Goal: Check status: Check status

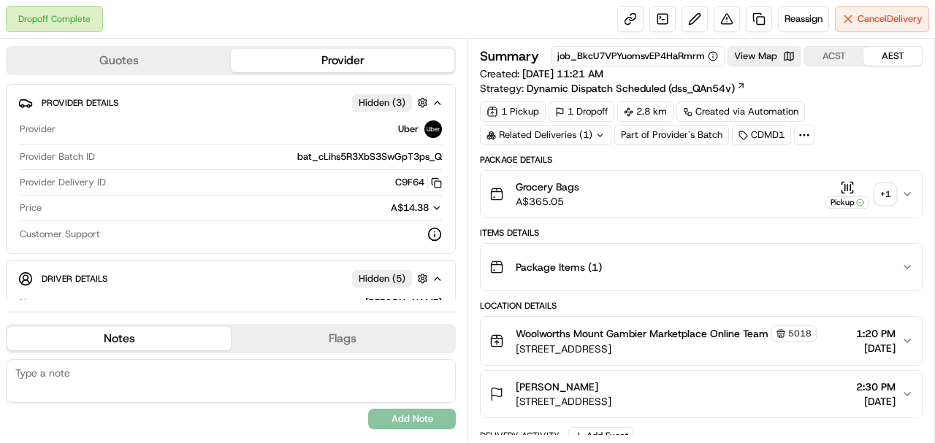
click at [888, 194] on div "+ 1" at bounding box center [885, 194] width 20 height 20
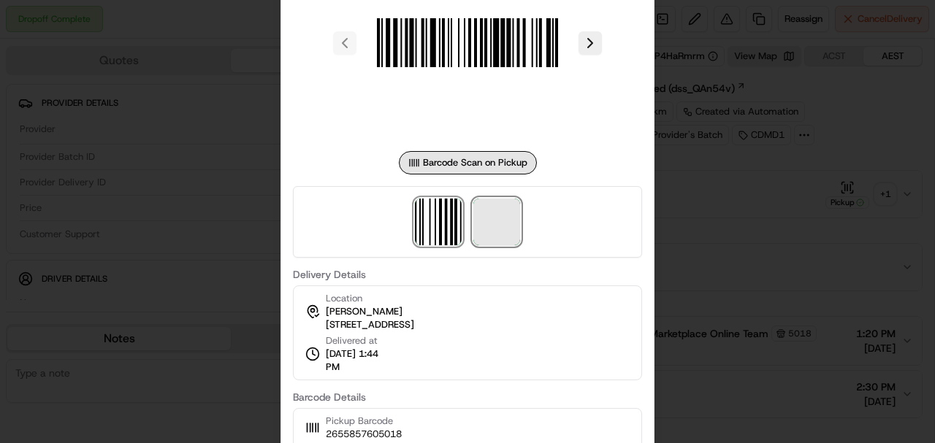
click at [502, 225] on span at bounding box center [496, 222] width 47 height 47
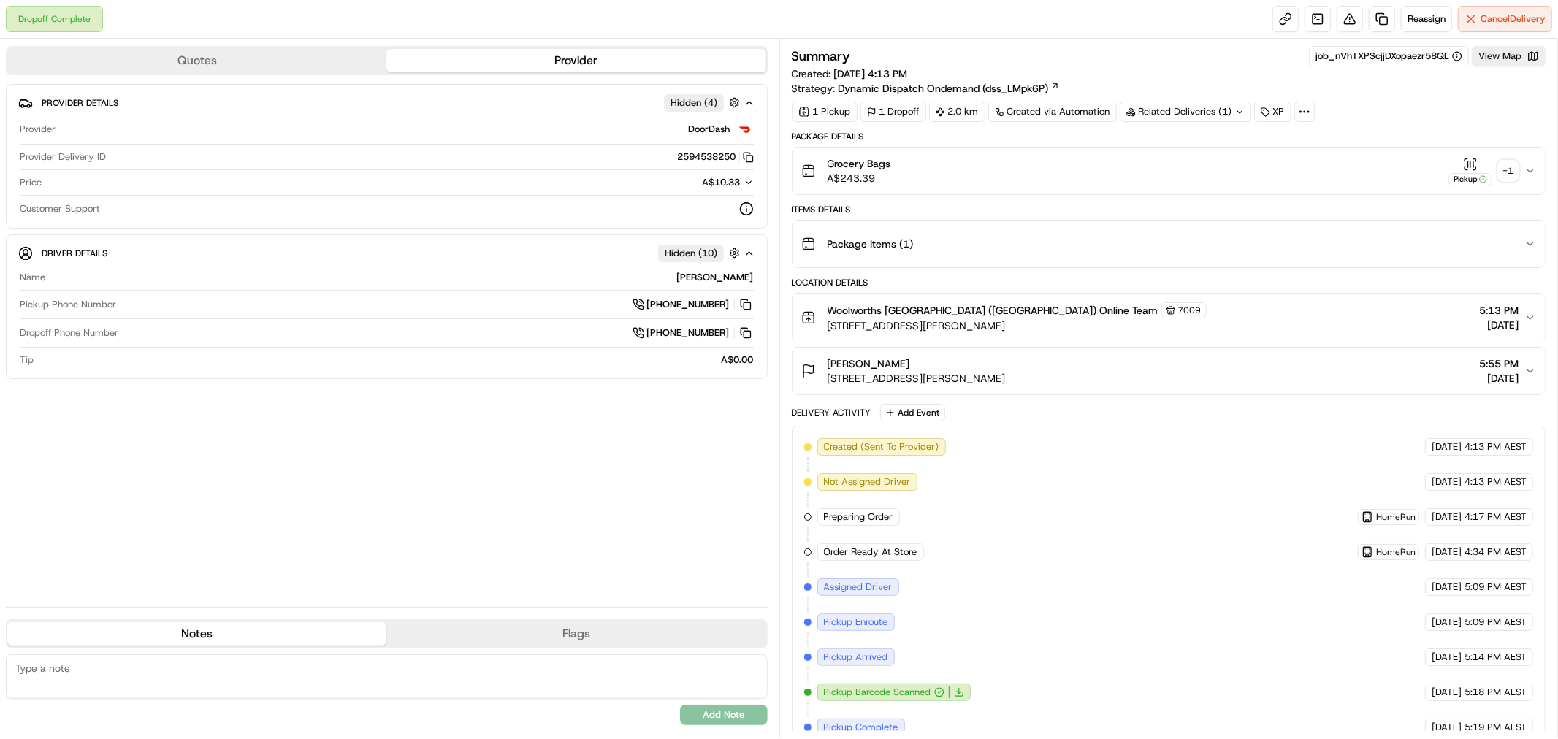
click at [934, 176] on div "+ 1" at bounding box center [1508, 171] width 20 height 20
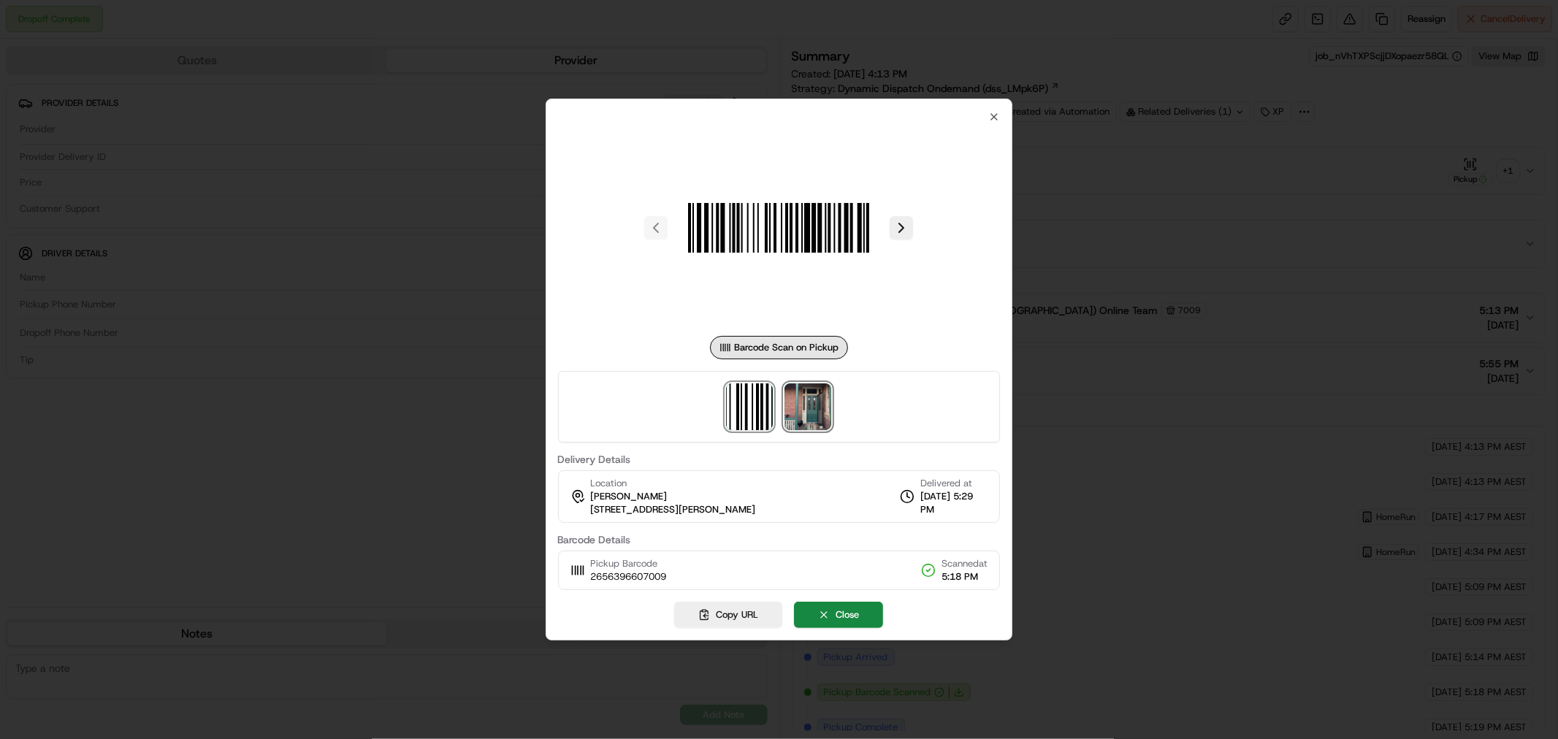
click at [800, 405] on img at bounding box center [807, 406] width 47 height 47
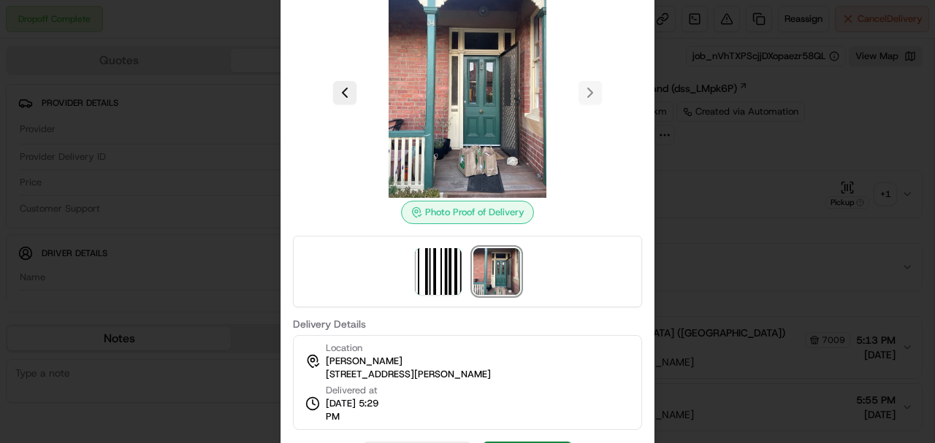
click at [733, 214] on div at bounding box center [467, 221] width 935 height 443
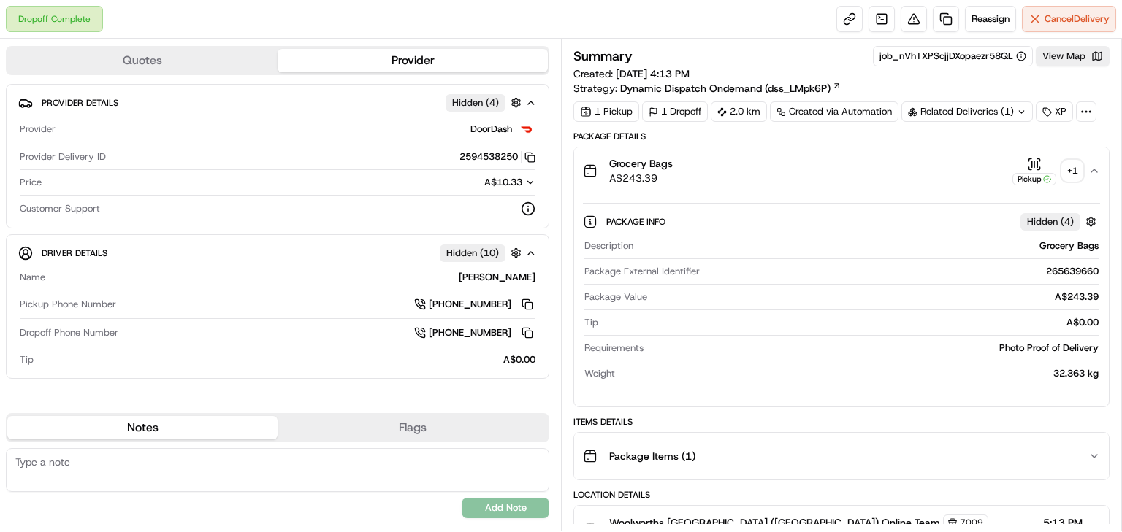
click at [934, 110] on div "Related Deliveries (1)" at bounding box center [966, 112] width 131 height 20
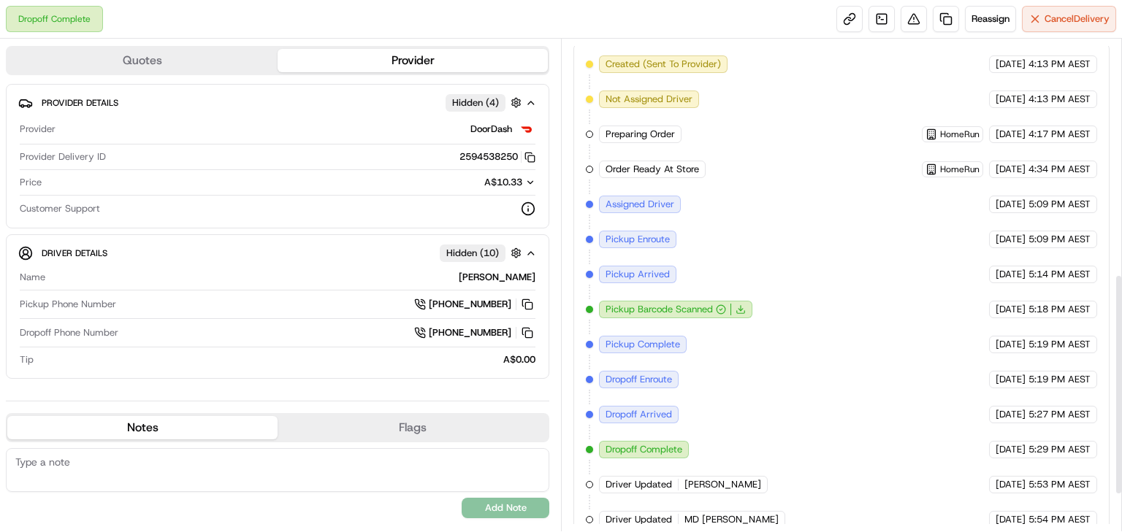
scroll to position [605, 0]
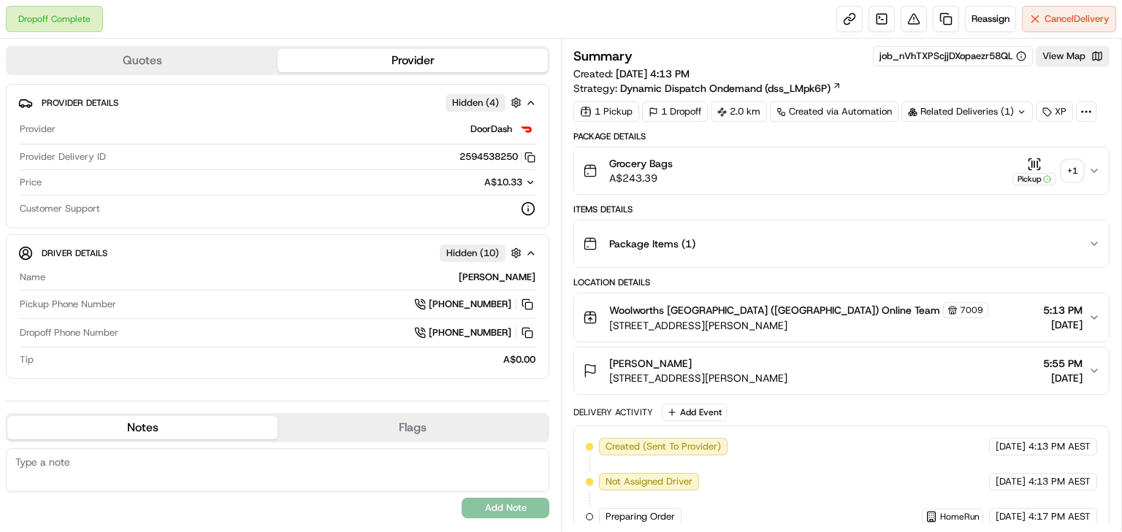
click at [1068, 169] on div "+ 1" at bounding box center [1072, 171] width 20 height 20
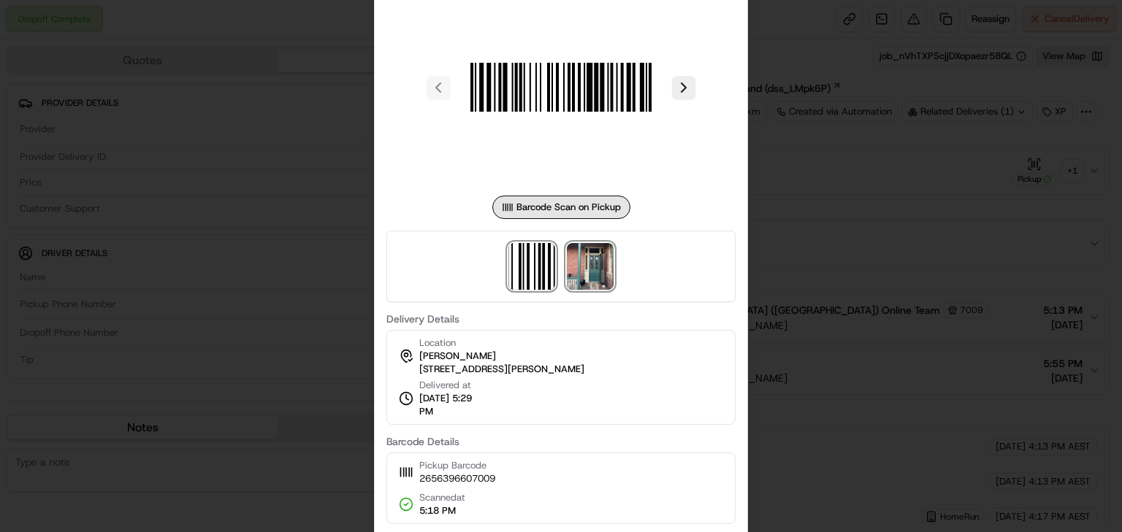
click at [576, 272] on img at bounding box center [590, 266] width 47 height 47
